Goal: Entertainment & Leisure: Consume media (video, audio)

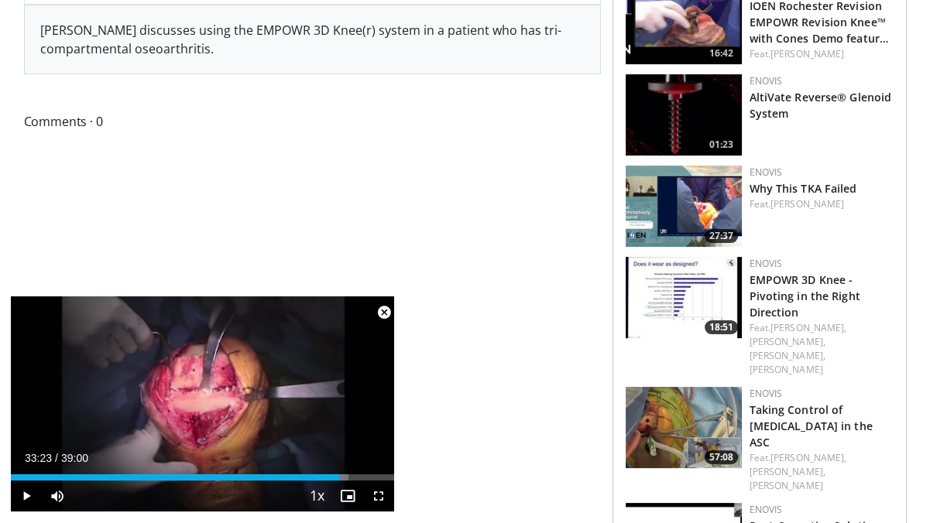
scroll to position [619, 0]
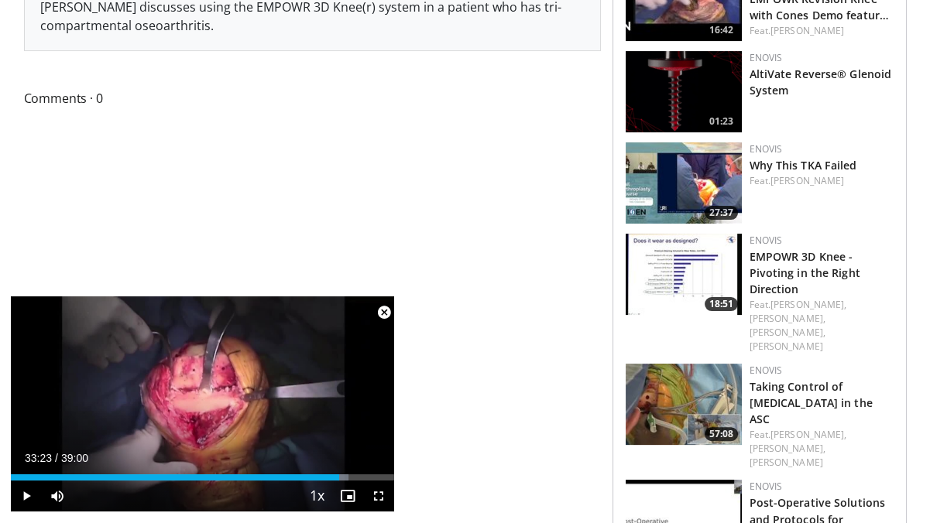
click at [701, 234] on img at bounding box center [683, 274] width 116 height 81
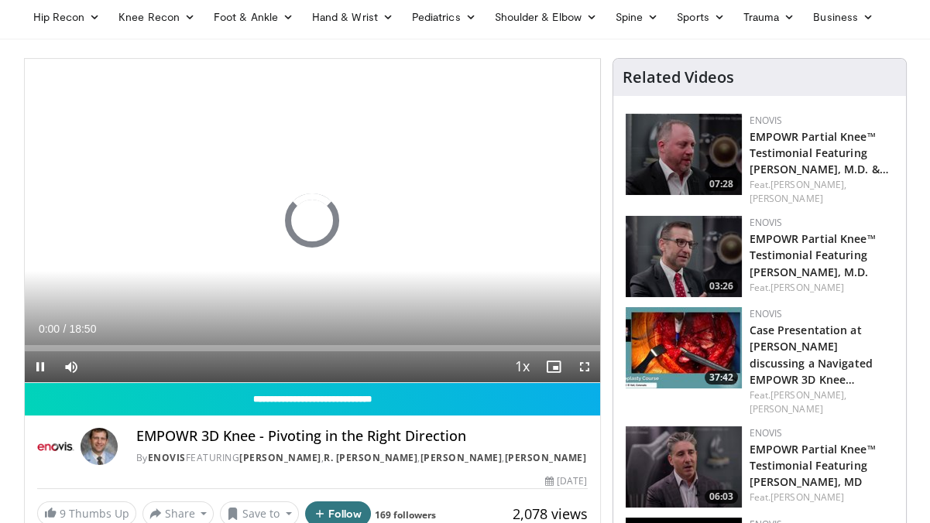
scroll to position [77, 0]
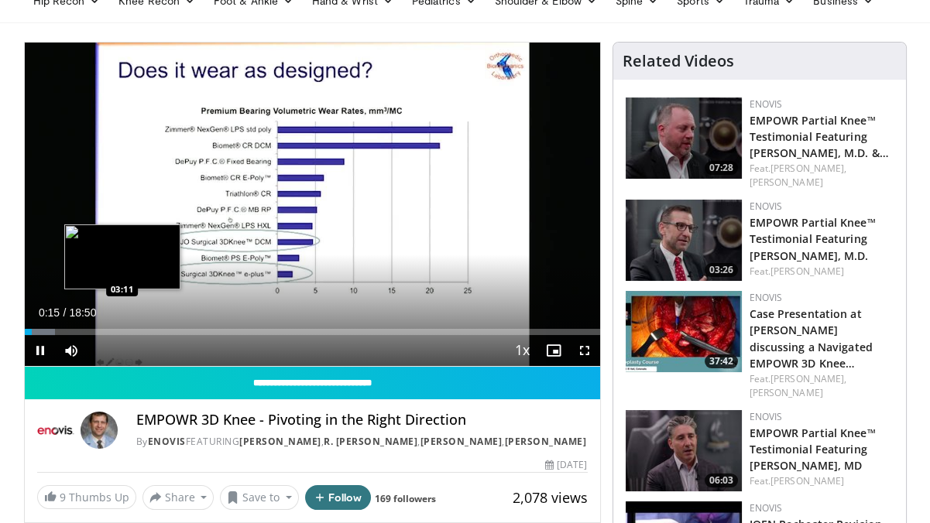
click at [121, 330] on div "Loaded : 5.26% 00:15 03:11" at bounding box center [312, 332] width 575 height 6
click at [133, 329] on div "Loaded : 22.80% 03:16 03:34" at bounding box center [312, 332] width 575 height 6
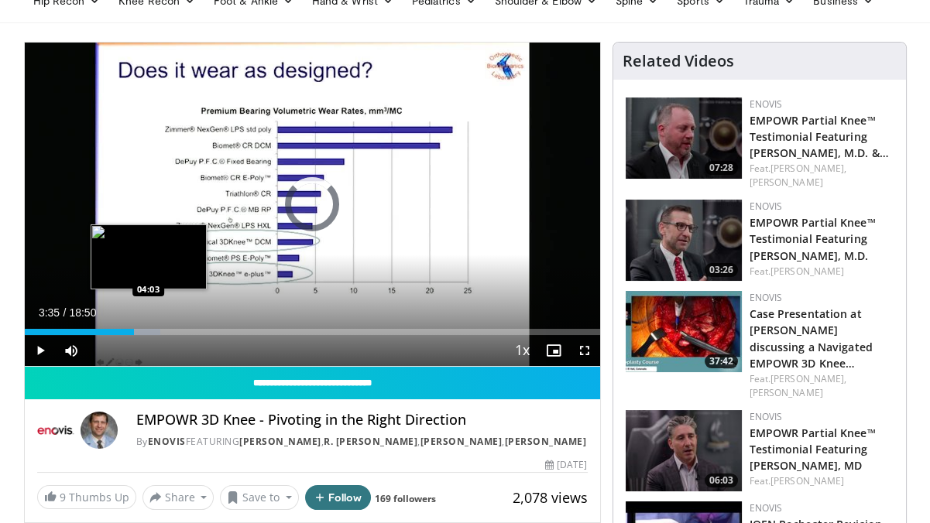
click at [149, 333] on div "Progress Bar" at bounding box center [140, 332] width 39 height 6
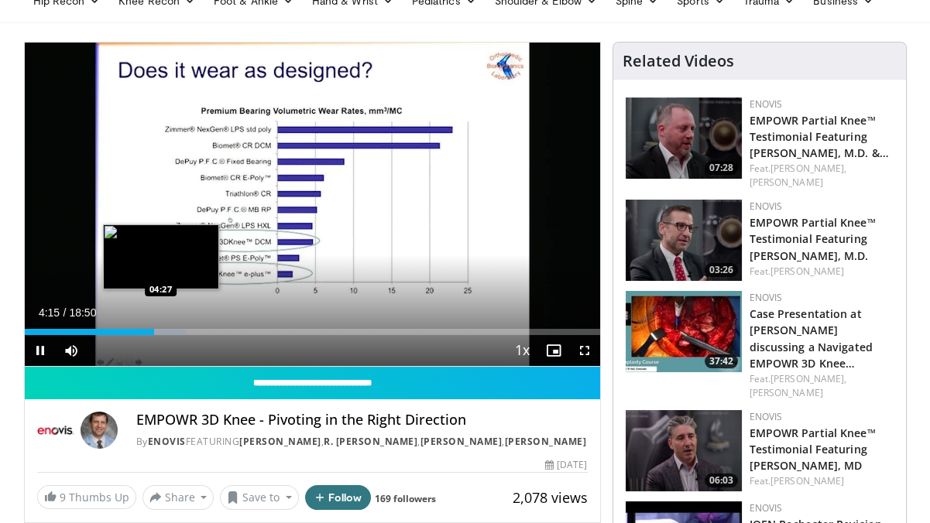
click at [160, 331] on div "Progress Bar" at bounding box center [161, 332] width 49 height 6
click at [168, 331] on div "Progress Bar" at bounding box center [166, 332] width 40 height 6
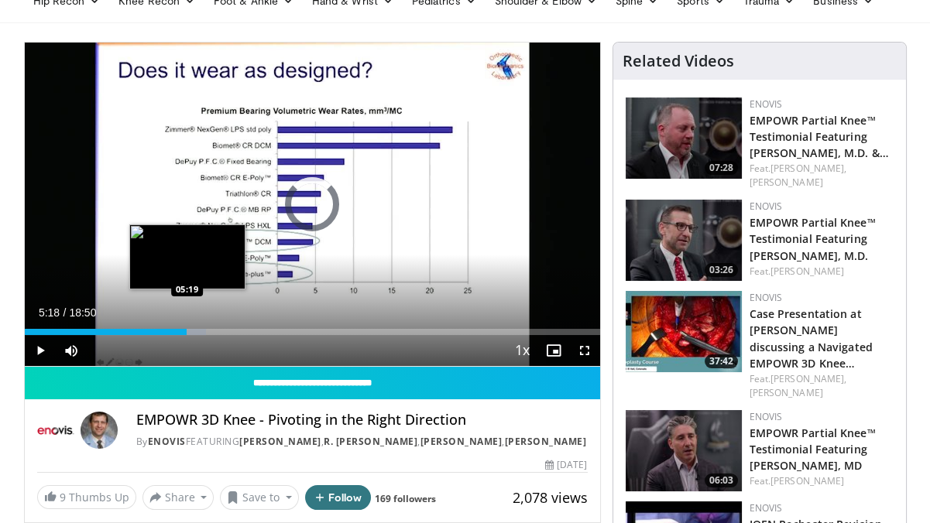
click at [186, 331] on div "Loaded : 31.58% 04:56 05:19" at bounding box center [312, 332] width 575 height 6
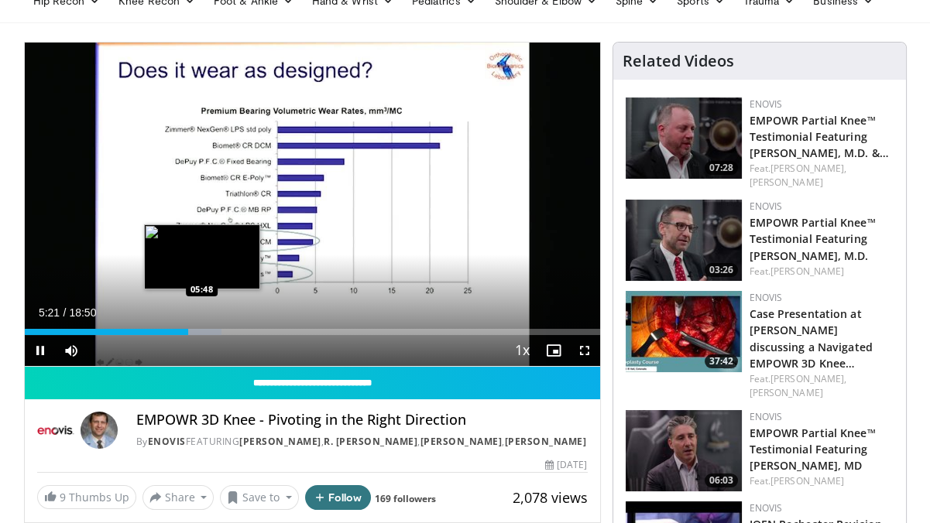
click at [201, 330] on div "Progress Bar" at bounding box center [197, 332] width 49 height 6
